Goal: Task Accomplishment & Management: Manage account settings

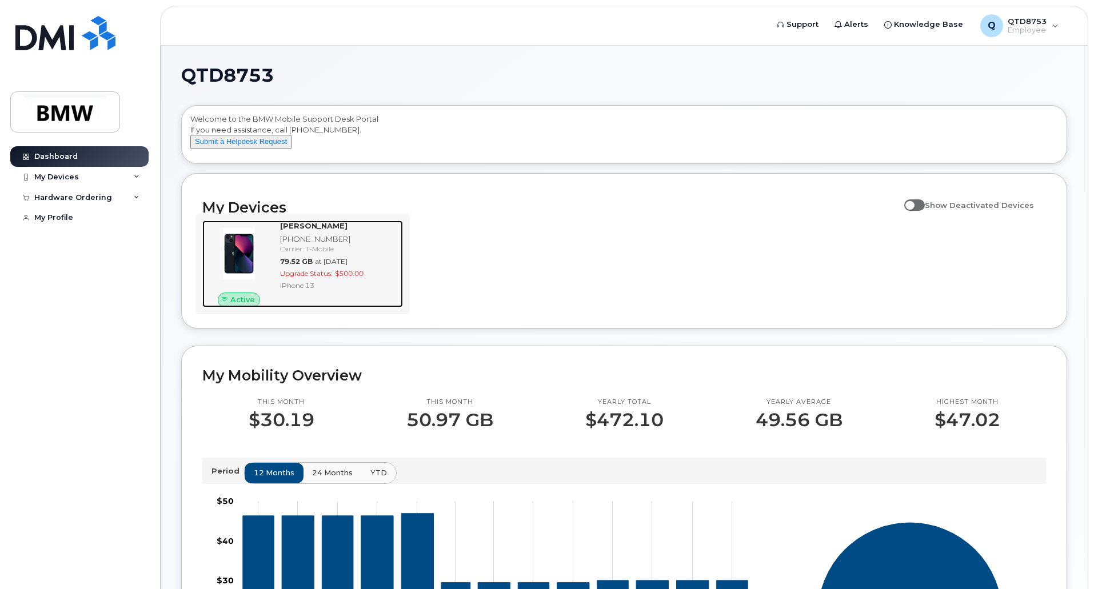
click at [333, 305] on div "[PERSON_NAME] [PHONE_NUMBER] Carrier: T-Mobile 79.52 GB at [DATE] Upgrade Statu…" at bounding box center [338, 264] width 127 height 87
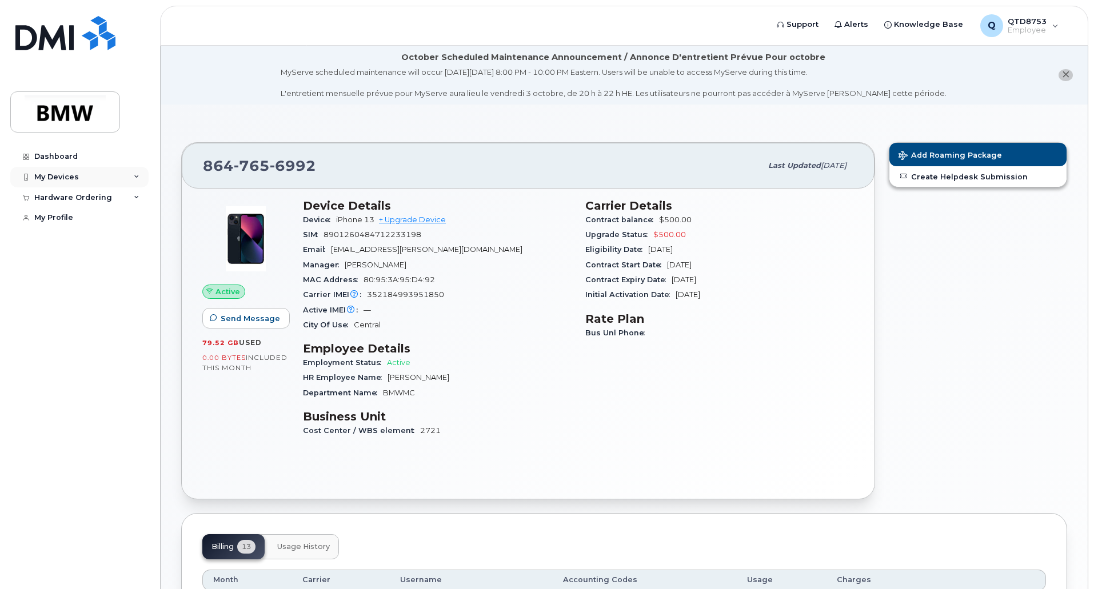
click at [70, 174] on div "My Devices" at bounding box center [56, 177] width 45 height 9
click at [106, 226] on div "([PERSON_NAME])" at bounding box center [105, 230] width 70 height 10
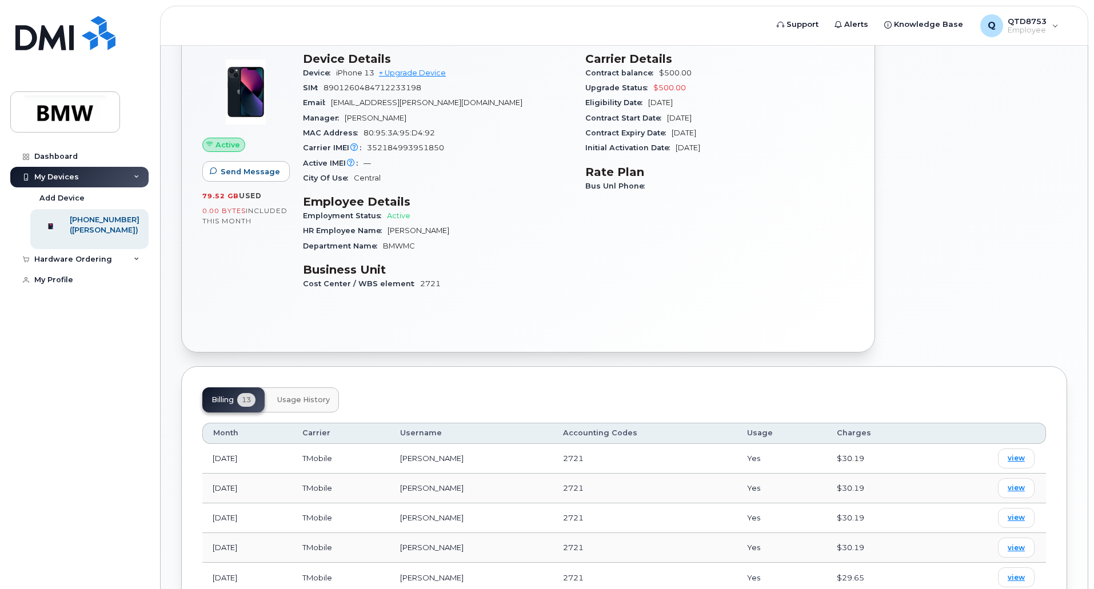
scroll to position [171, 0]
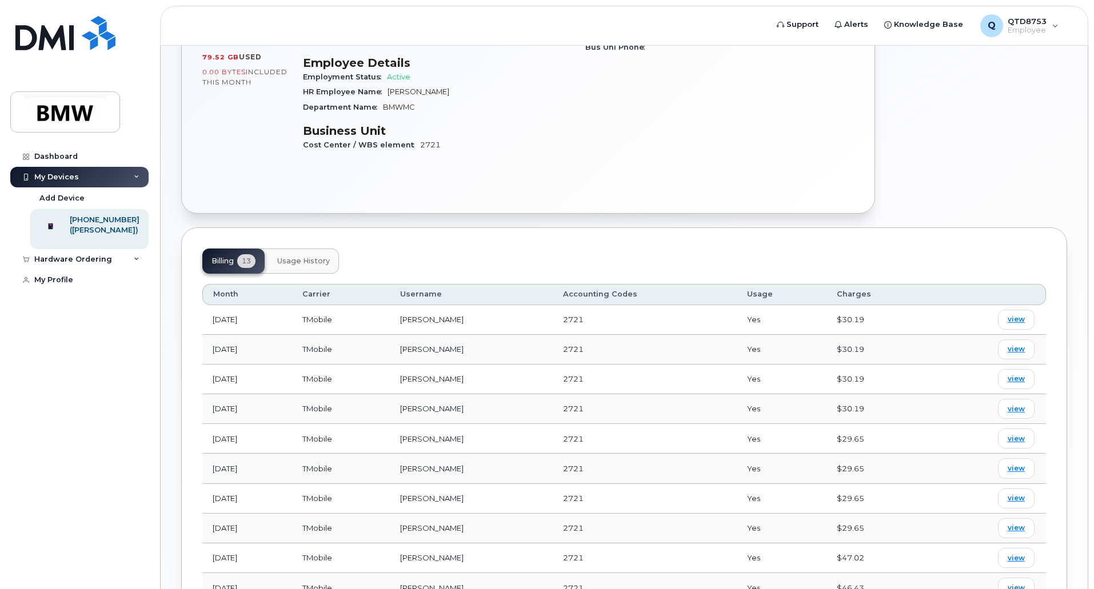
click at [311, 264] on span "Usage History" at bounding box center [303, 261] width 53 height 9
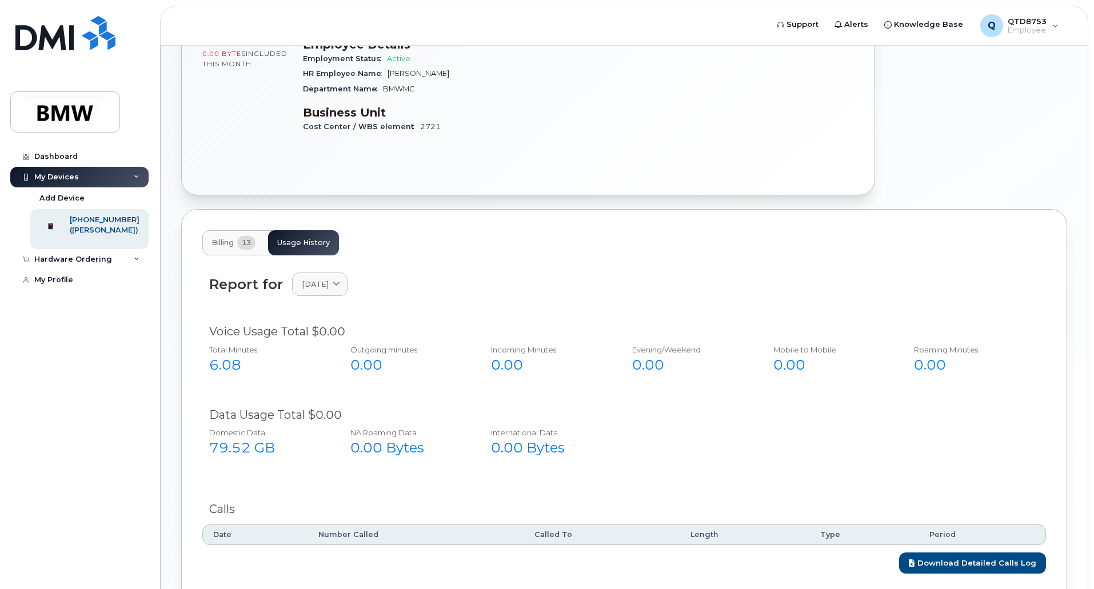
scroll to position [286, 0]
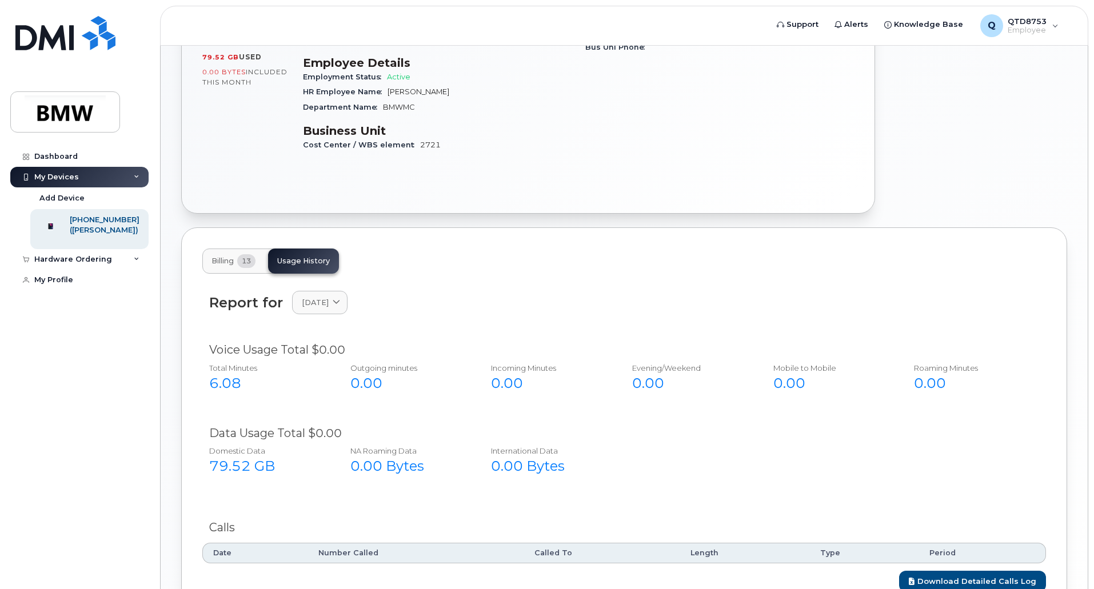
click at [358, 290] on div "Report for [DATE] [DATE] August July June May April March February January [DAT…" at bounding box center [623, 309] width 843 height 51
click at [335, 310] on link "[DATE]" at bounding box center [319, 302] width 55 height 23
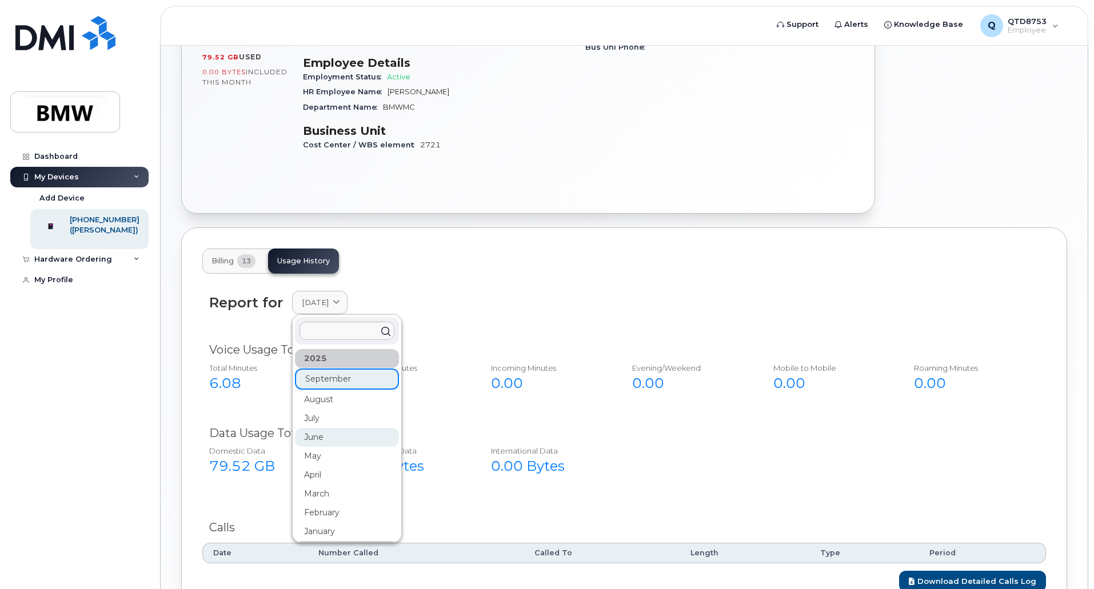
click at [328, 436] on div "June" at bounding box center [347, 437] width 104 height 19
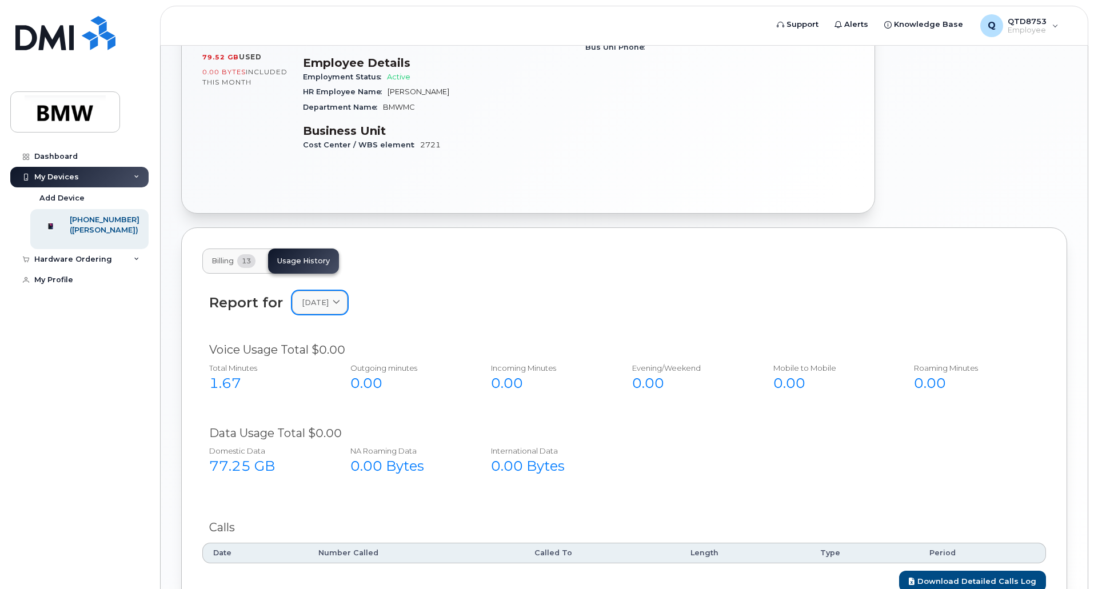
click at [329, 305] on span "[DATE]" at bounding box center [315, 302] width 27 height 11
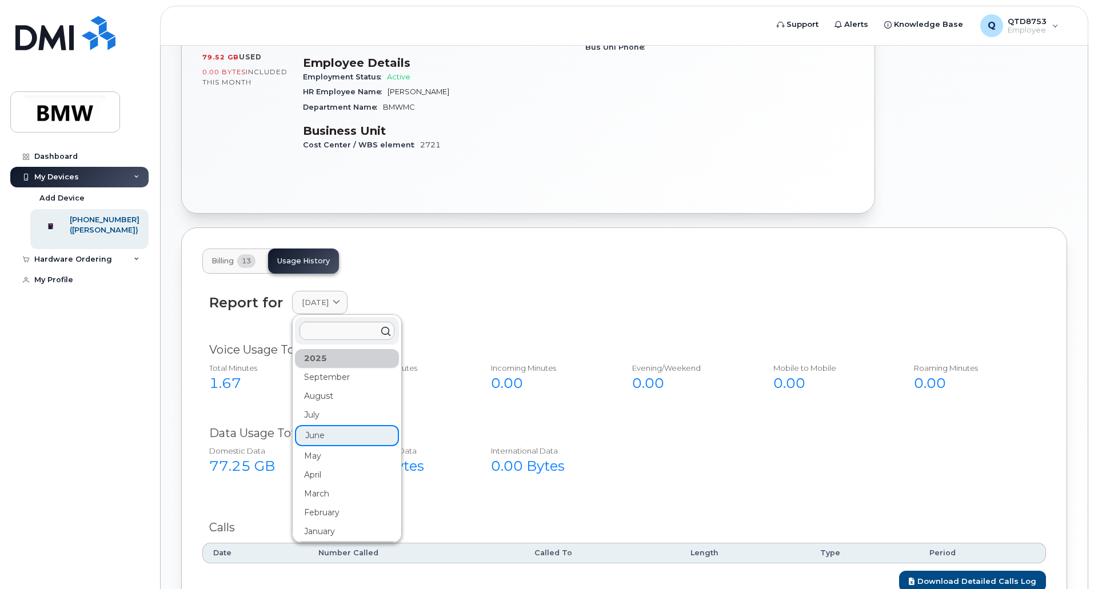
click at [326, 364] on div "2025" at bounding box center [347, 358] width 104 height 19
click at [320, 363] on div "2025" at bounding box center [347, 358] width 104 height 19
click at [326, 374] on div "September" at bounding box center [347, 377] width 104 height 19
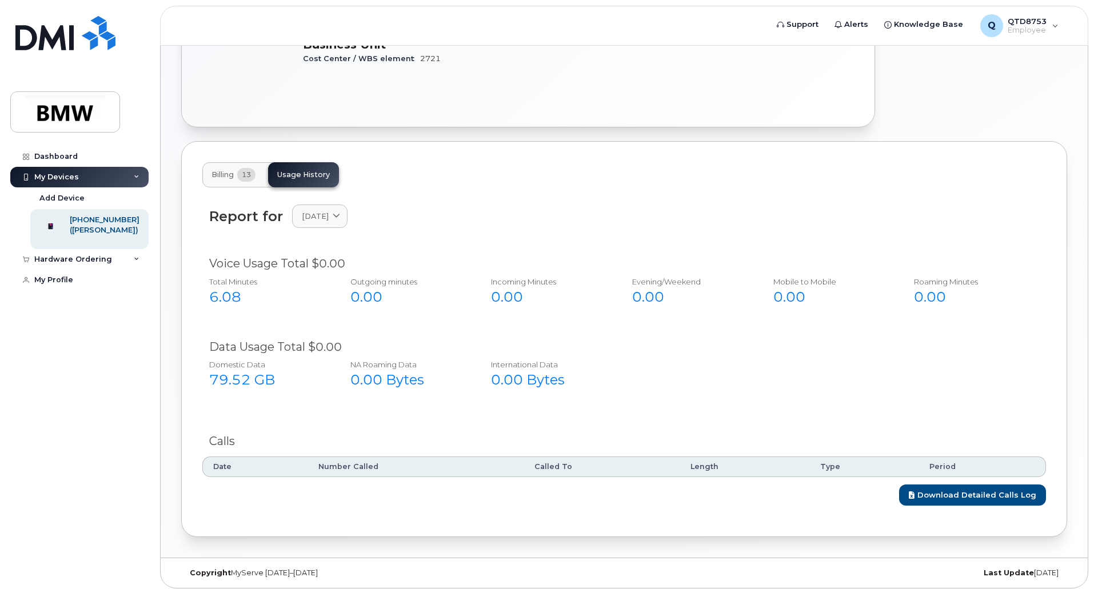
scroll to position [377, 0]
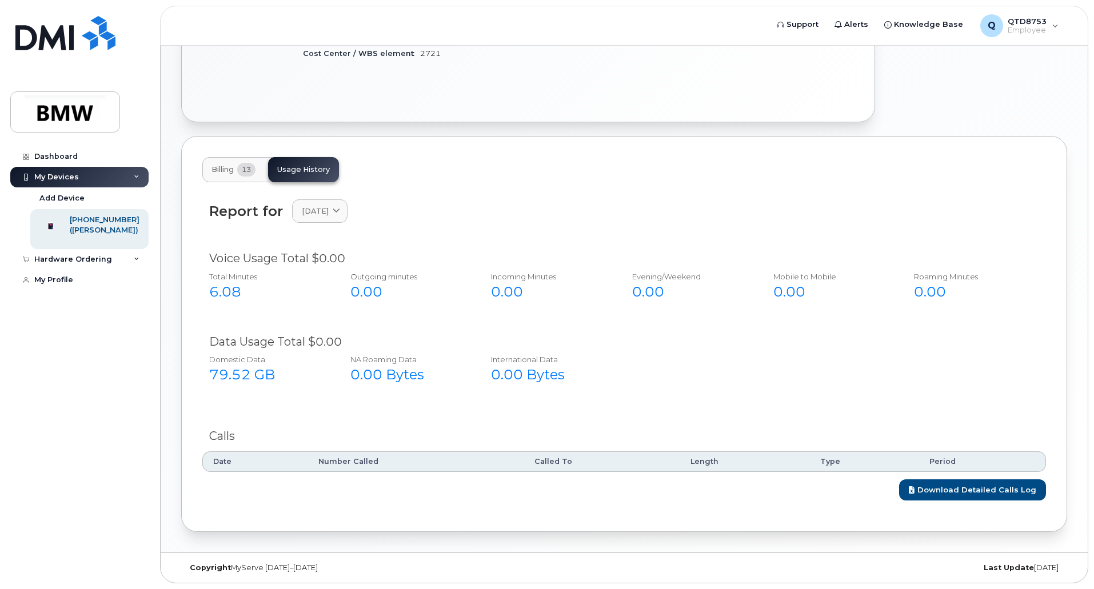
click at [237, 165] on button "Billing 13" at bounding box center [233, 169] width 62 height 25
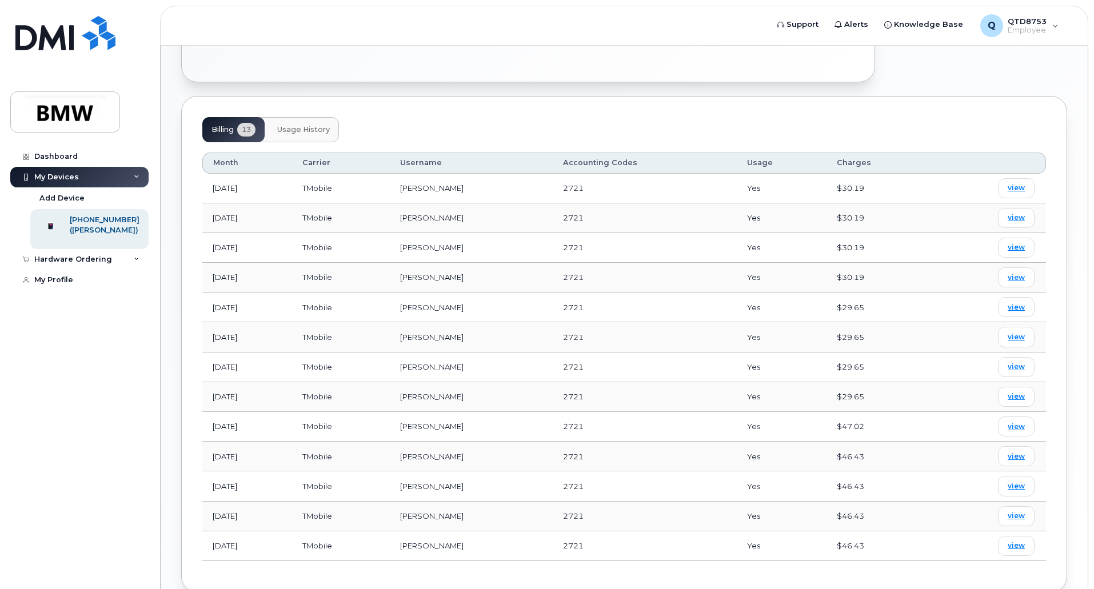
scroll to position [434, 0]
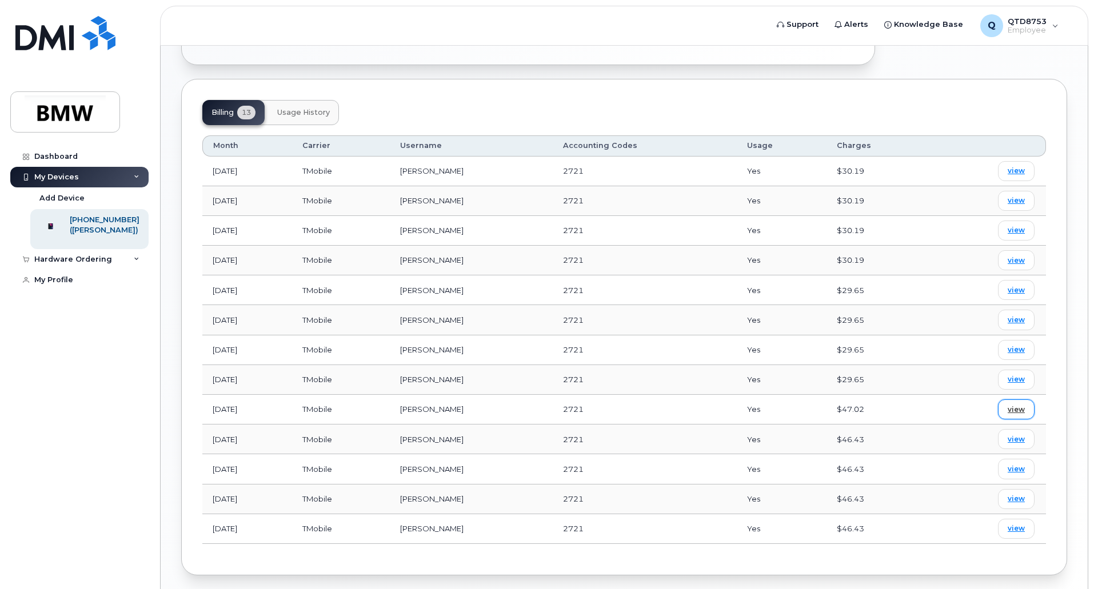
click at [1015, 406] on span "view" at bounding box center [1015, 410] width 17 height 10
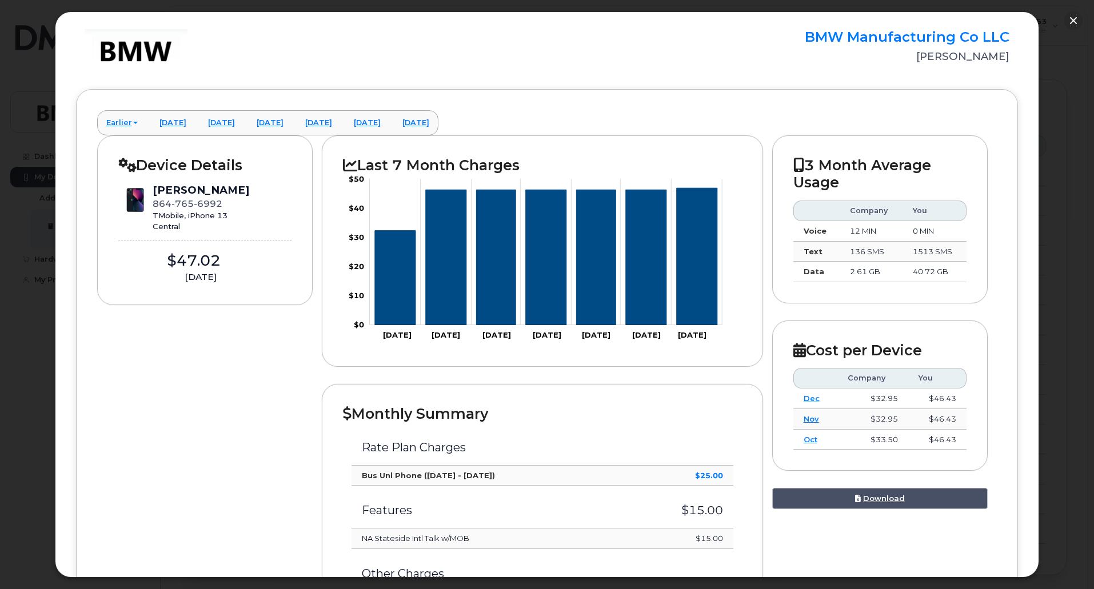
scroll to position [0, 0]
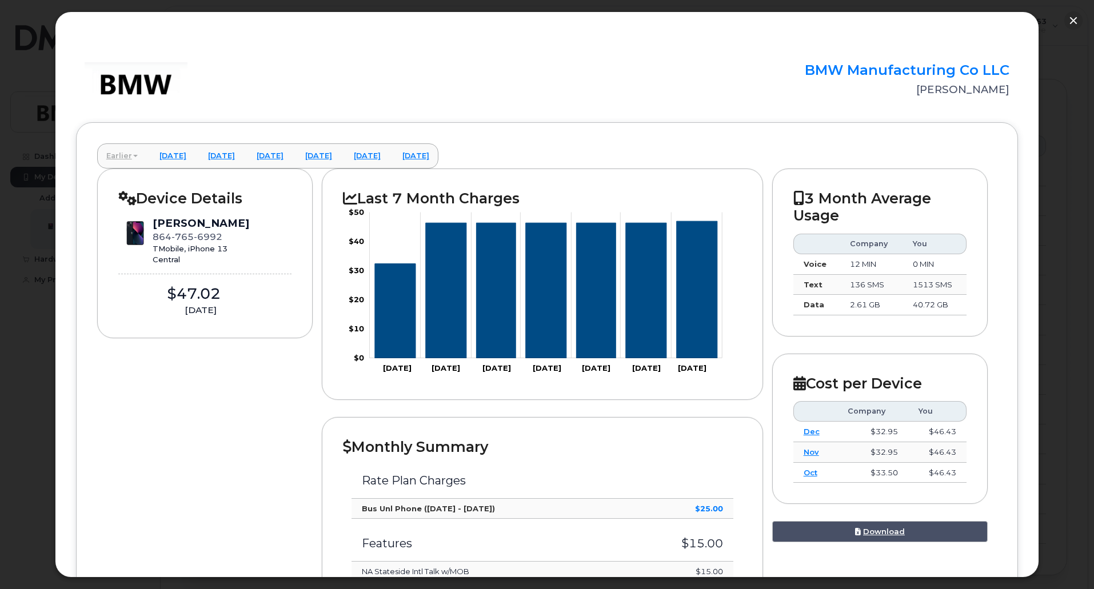
click at [115, 159] on link "Earlier" at bounding box center [122, 155] width 50 height 25
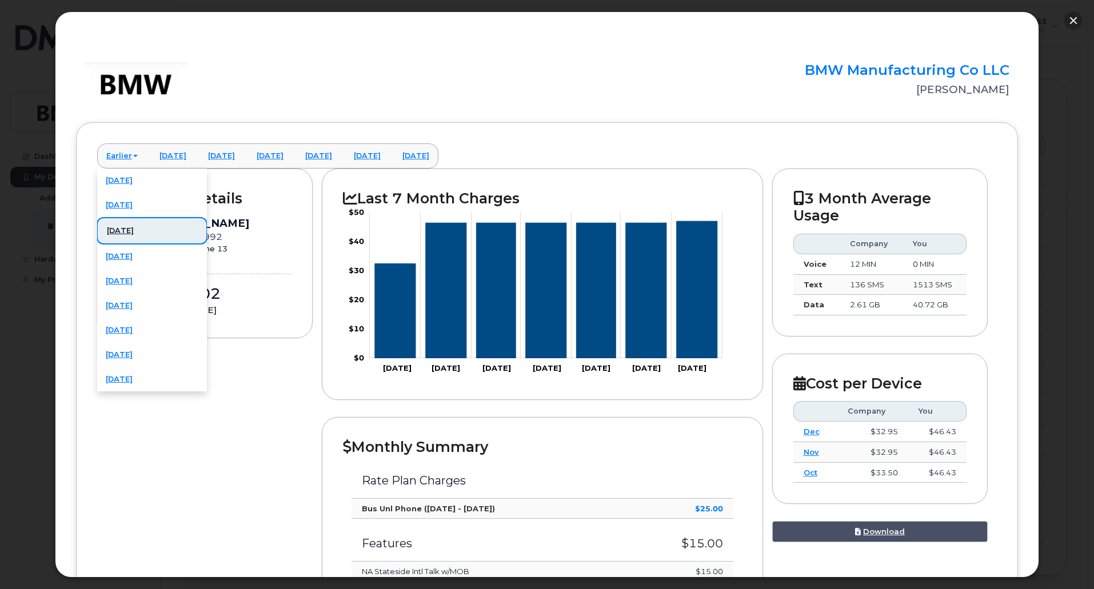
click at [1068, 20] on button "button" at bounding box center [1073, 20] width 18 height 18
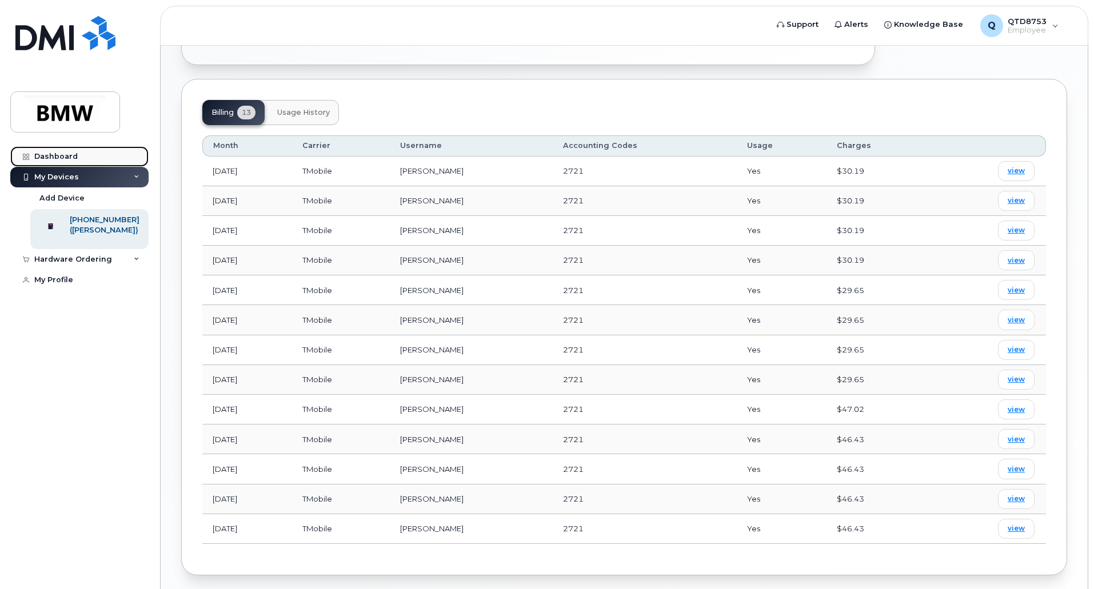
click at [62, 152] on link "Dashboard" at bounding box center [79, 156] width 138 height 21
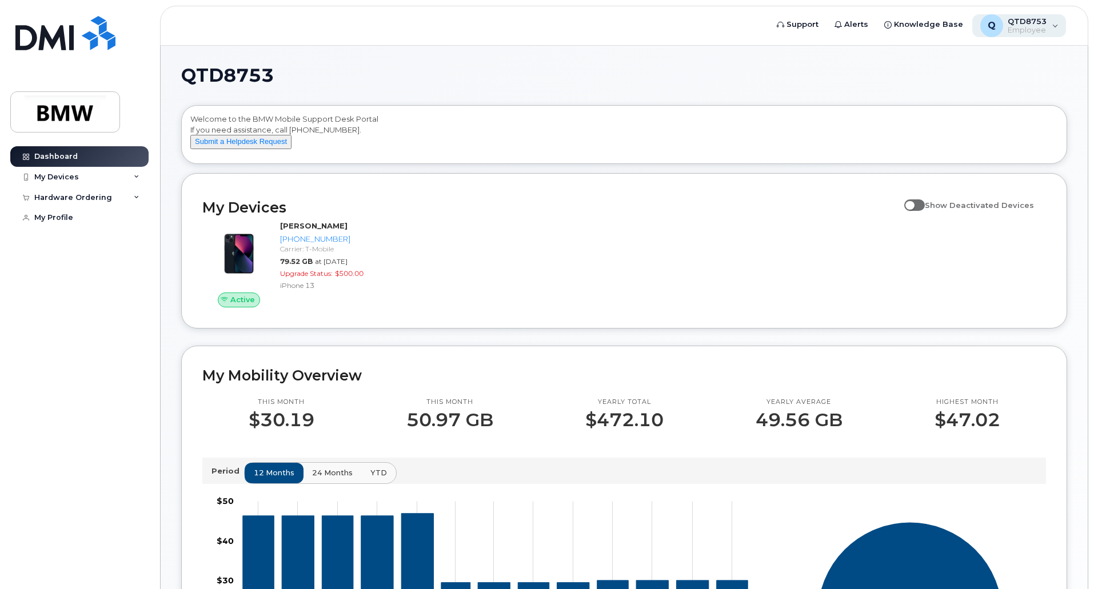
click at [1003, 29] on div "QTD8753 Employee" at bounding box center [1024, 26] width 43 height 18
click at [700, 117] on div "Welcome to the BMW Mobile Support Desk Portal If you need assistance, call 800-…" at bounding box center [623, 137] width 867 height 46
click at [62, 183] on div "My Devices" at bounding box center [79, 177] width 138 height 21
click at [114, 266] on div "Hardware Ordering" at bounding box center [79, 259] width 138 height 21
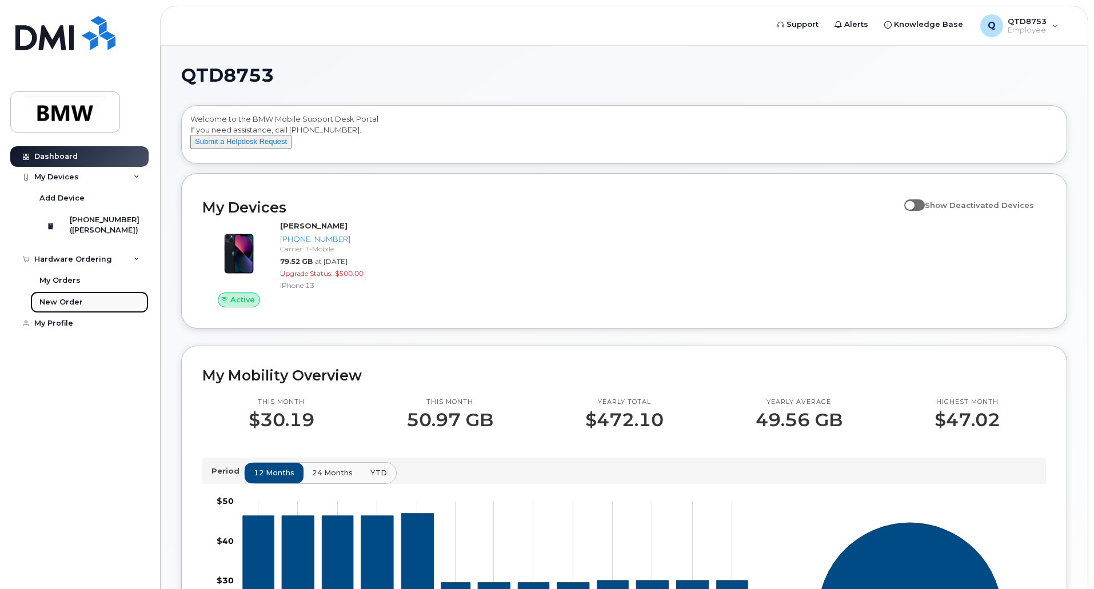
click at [63, 307] on div "New Order" at bounding box center [60, 302] width 43 height 10
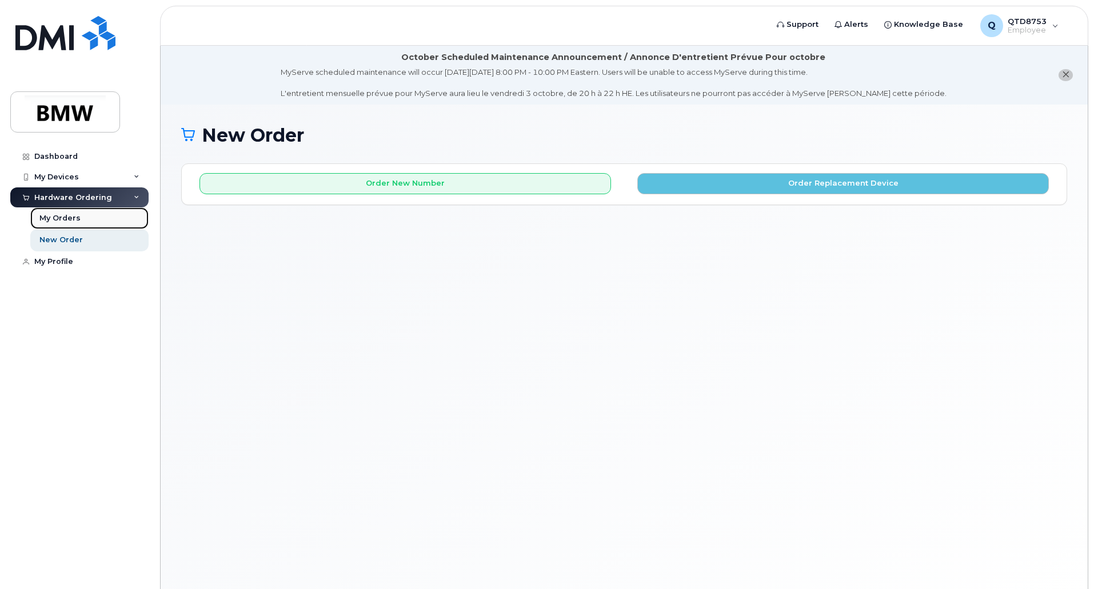
click at [71, 223] on div "My Orders" at bounding box center [59, 218] width 41 height 10
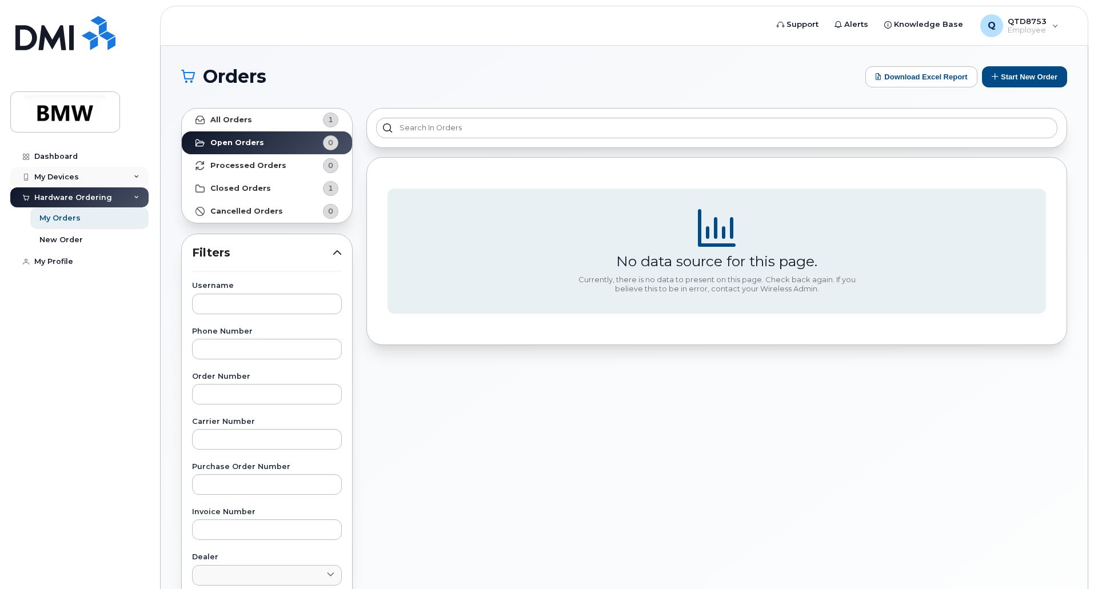
click at [75, 179] on div "My Devices" at bounding box center [56, 177] width 45 height 9
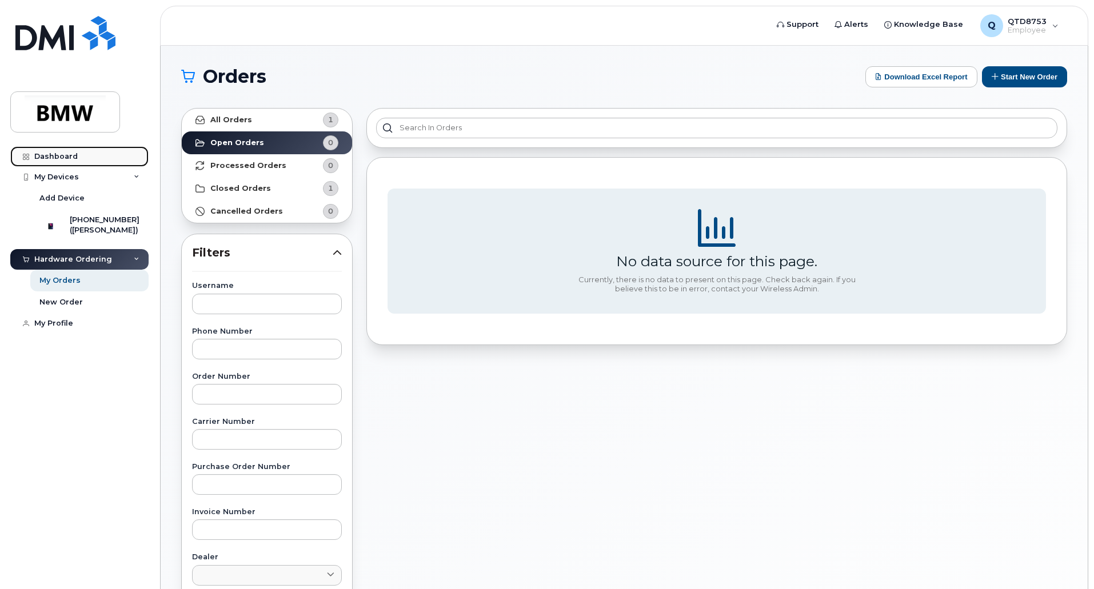
click at [97, 149] on link "Dashboard" at bounding box center [79, 156] width 138 height 21
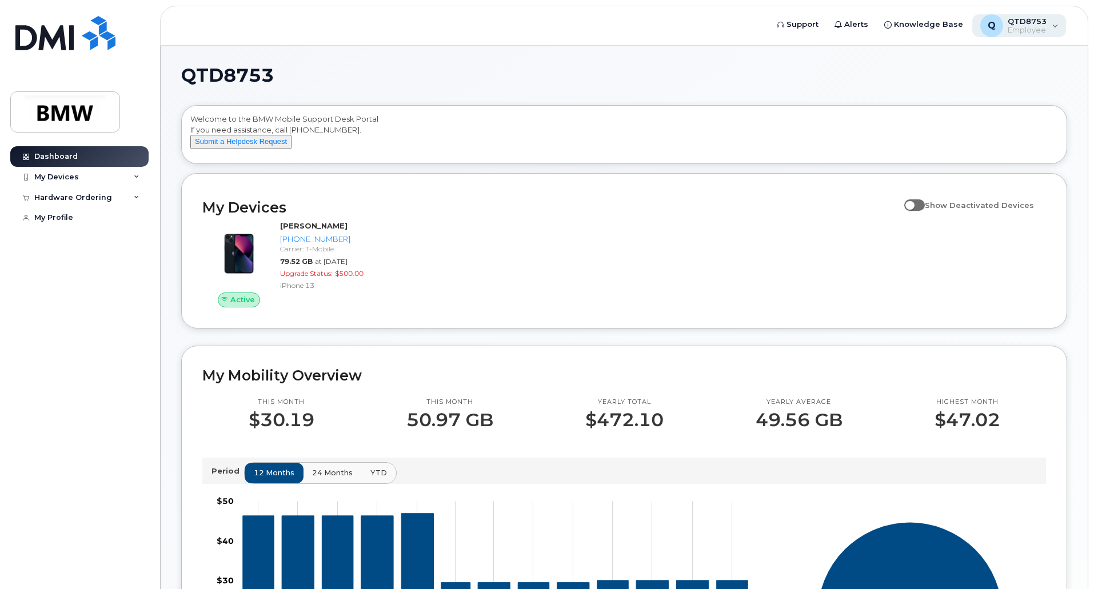
click at [1031, 30] on span "Employee" at bounding box center [1026, 30] width 39 height 9
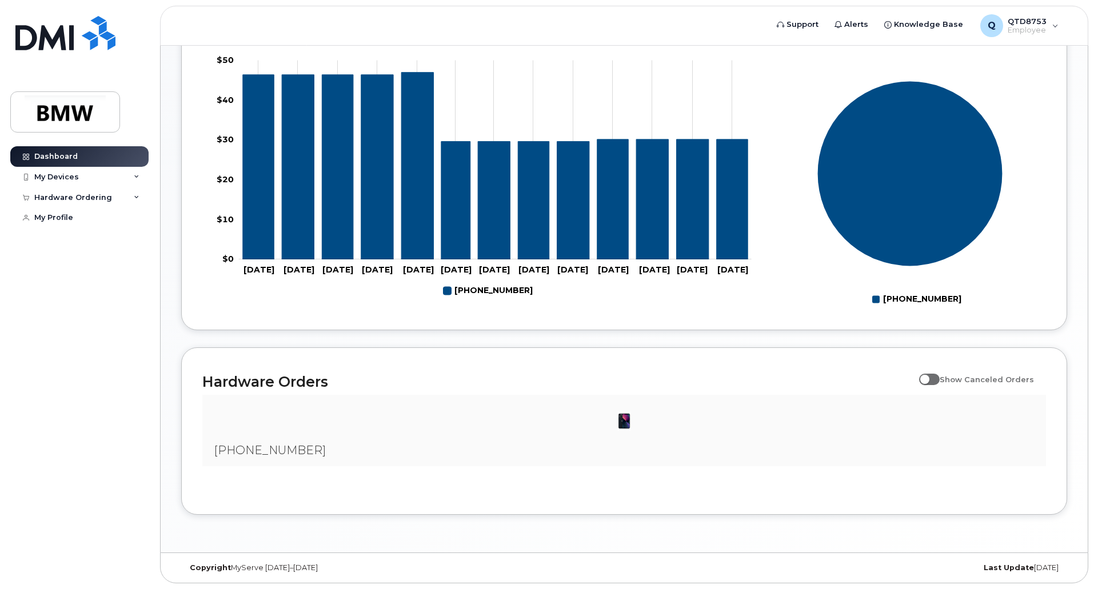
scroll to position [451, 0]
click at [634, 415] on img at bounding box center [623, 421] width 23 height 23
click at [627, 427] on img at bounding box center [623, 421] width 23 height 23
click at [928, 377] on input "Show Canceled Orders" at bounding box center [923, 373] width 9 height 9
click at [939, 382] on span at bounding box center [929, 379] width 21 height 11
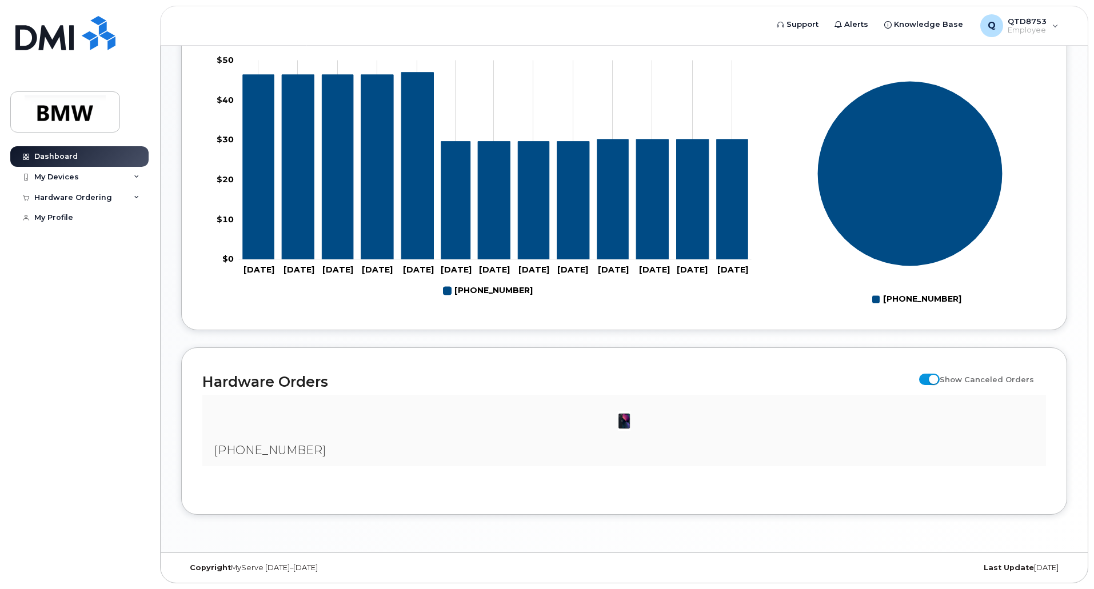
click at [928, 378] on input "Show Canceled Orders" at bounding box center [923, 373] width 9 height 9
checkbox input "false"
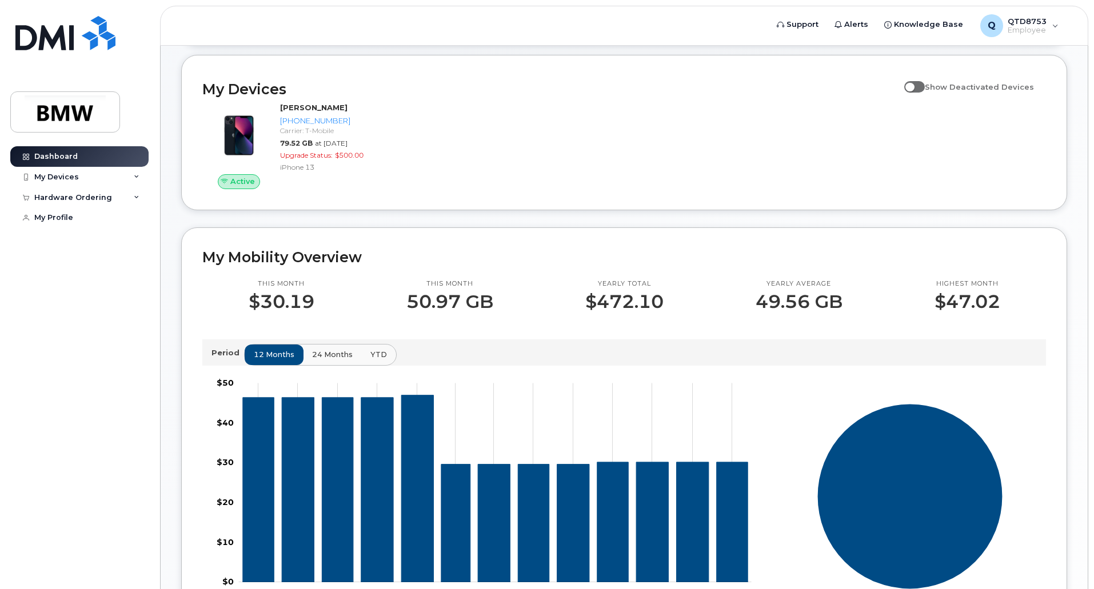
scroll to position [0, 0]
